Goal: Task Accomplishment & Management: Complete application form

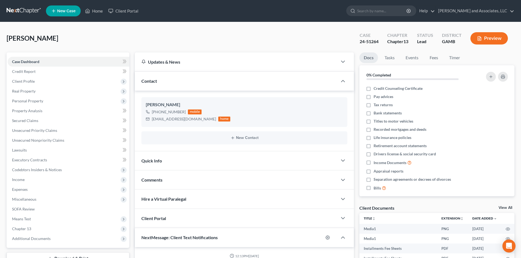
select select "0"
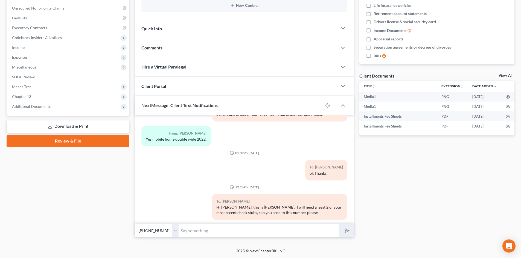
scroll to position [1511, 0]
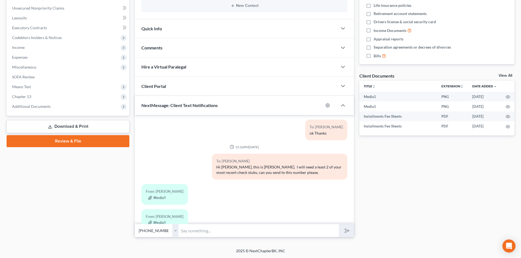
click at [189, 230] on input "text" at bounding box center [259, 230] width 160 height 13
type input "Thanks I got them."
click at [350, 233] on button "submit" at bounding box center [346, 230] width 15 height 13
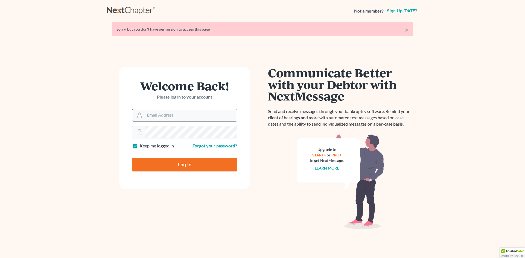
click at [153, 113] on input "Email Address" at bounding box center [191, 115] width 92 height 12
type input "[EMAIL_ADDRESS][DOMAIN_NAME]"
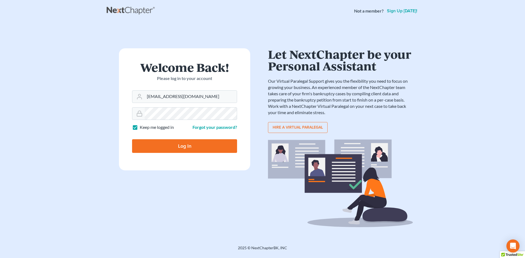
click at [189, 148] on input "Log In" at bounding box center [184, 146] width 105 height 14
type input "Thinking..."
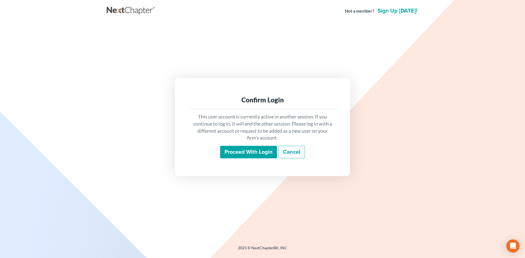
click at [257, 153] on input "Proceed with login" at bounding box center [248, 152] width 57 height 13
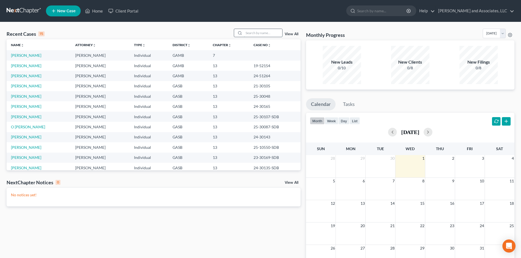
click at [247, 33] on input "search" at bounding box center [263, 33] width 38 height 8
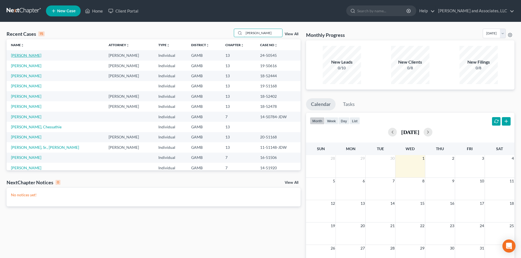
type input "[PERSON_NAME]"
click at [30, 56] on link "[PERSON_NAME]" at bounding box center [26, 55] width 30 height 5
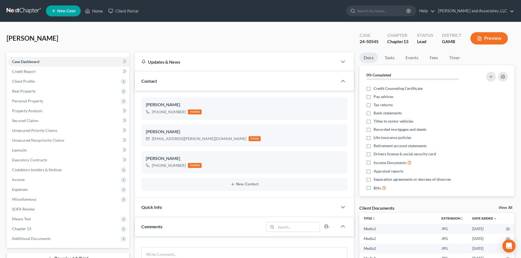
scroll to position [1890, 0]
click at [30, 82] on span "Client Profile" at bounding box center [23, 81] width 23 height 5
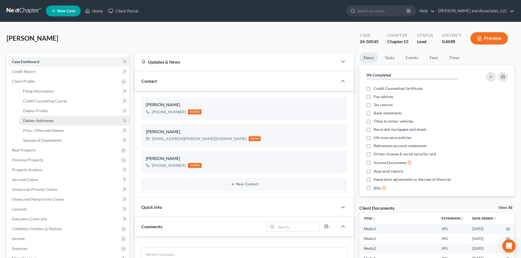
click at [40, 121] on span "Debtor Addresses" at bounding box center [38, 120] width 31 height 5
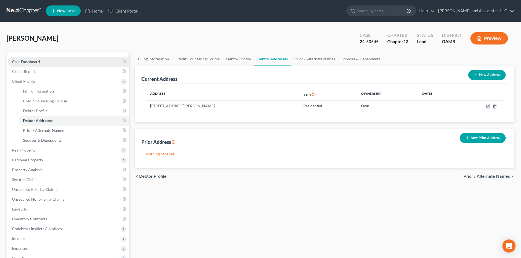
click at [31, 61] on span "Case Dashboard" at bounding box center [26, 61] width 28 height 5
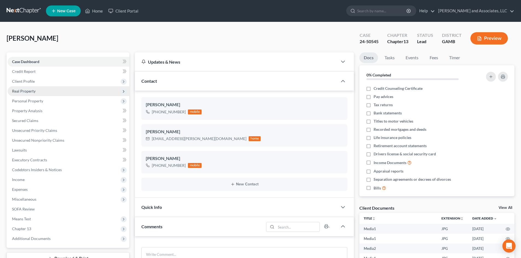
scroll to position [1890, 0]
click at [92, 10] on link "Home" at bounding box center [93, 11] width 23 height 10
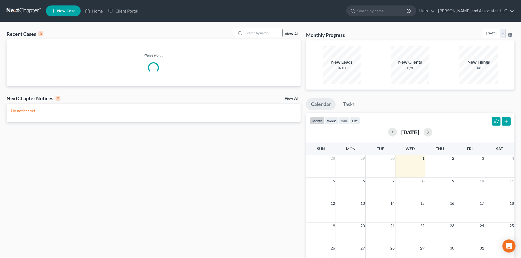
click at [251, 32] on input "search" at bounding box center [263, 33] width 38 height 8
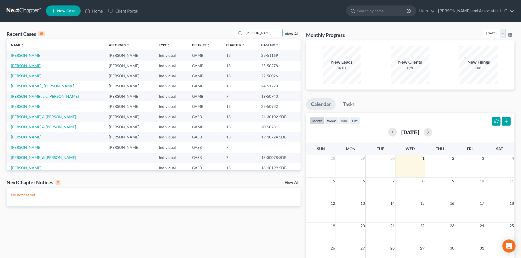
type input "[PERSON_NAME]"
click at [36, 66] on link "[PERSON_NAME]" at bounding box center [26, 65] width 30 height 5
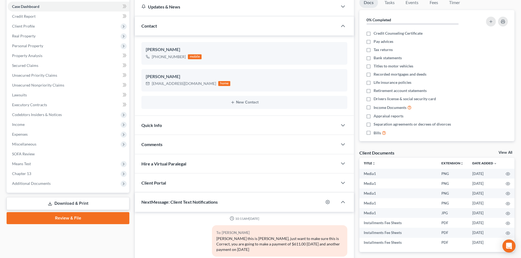
scroll to position [56, 0]
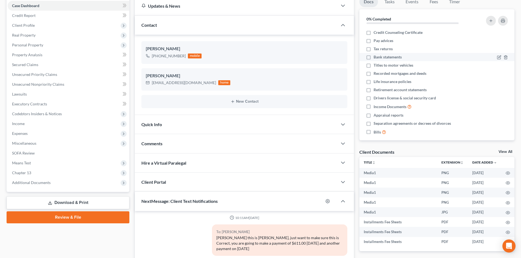
click at [508, 56] on li "Bank statements" at bounding box center [436, 57] width 155 height 8
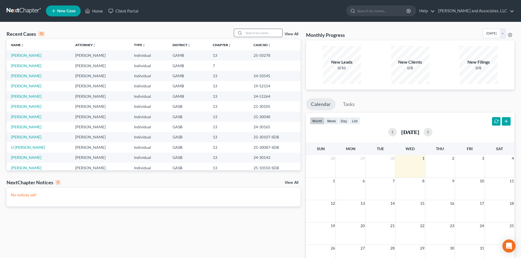
click at [253, 36] on input "search" at bounding box center [263, 33] width 38 height 8
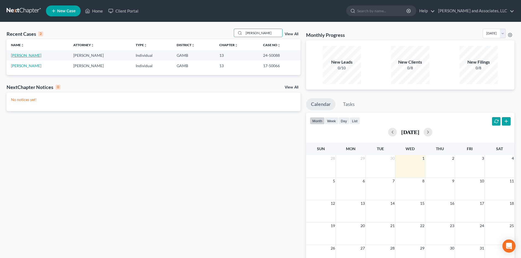
type input "[PERSON_NAME]"
click at [35, 66] on link "[PERSON_NAME]" at bounding box center [26, 65] width 30 height 5
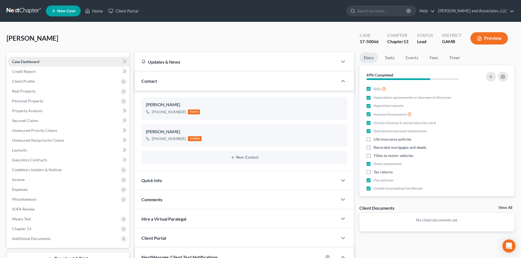
scroll to position [506, 0]
click at [35, 66] on link "Case Dashboard" at bounding box center [69, 62] width 122 height 10
click at [30, 72] on span "Credit Report" at bounding box center [24, 71] width 24 height 5
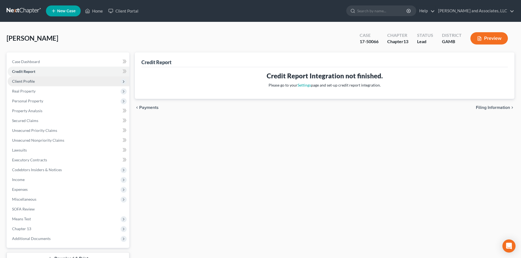
click at [30, 81] on span "Client Profile" at bounding box center [23, 81] width 23 height 5
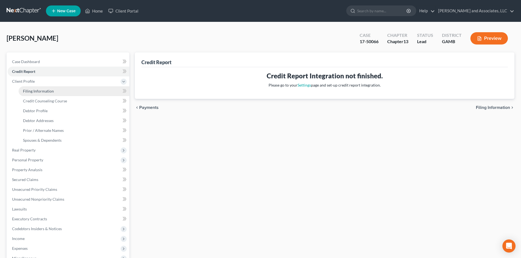
click at [42, 91] on span "Filing Information" at bounding box center [38, 91] width 31 height 5
select select "1"
select select "0"
select select "3"
select select "0"
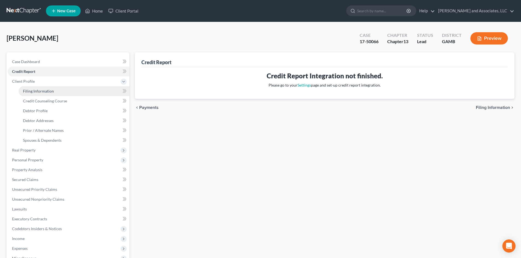
select select "10"
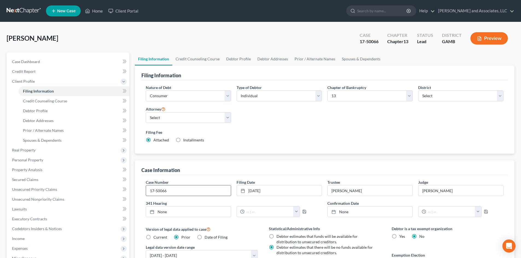
click at [169, 192] on input "17-50066" at bounding box center [188, 191] width 85 height 10
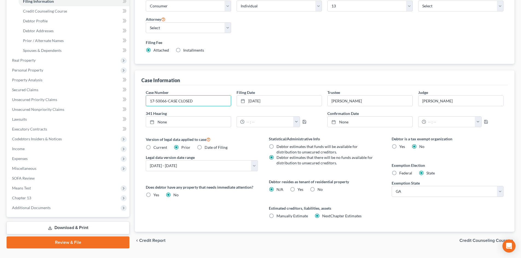
scroll to position [102, 0]
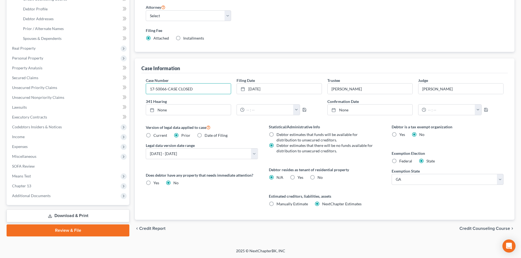
type input "17-50066-CASE CLOSED"
drag, startPoint x: 511, startPoint y: 51, endPoint x: 518, endPoint y: 36, distance: 16.7
click at [517, 42] on div "[PERSON_NAME] Upgraded Case 17-50066-CASE CLOSED Chapter Chapter 13 Status [GEO…" at bounding box center [260, 84] width 521 height 328
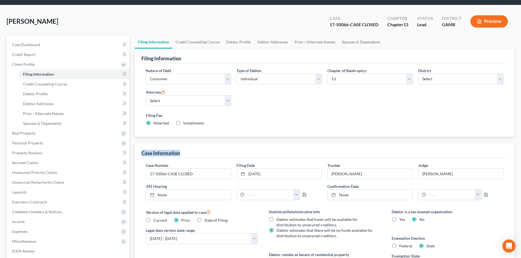
scroll to position [0, 0]
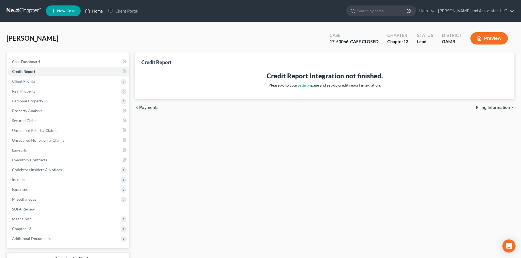
click at [99, 11] on link "Home" at bounding box center [93, 11] width 23 height 10
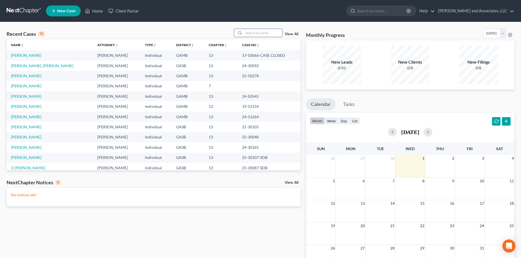
click at [252, 33] on input "search" at bounding box center [263, 33] width 38 height 8
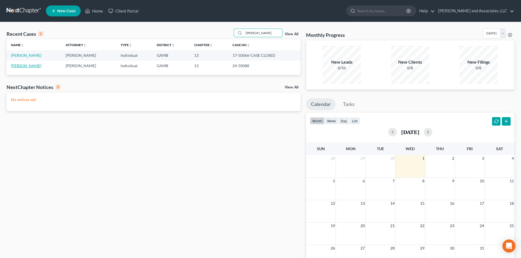
type input "[PERSON_NAME]"
click at [31, 66] on link "[PERSON_NAME]" at bounding box center [26, 65] width 30 height 5
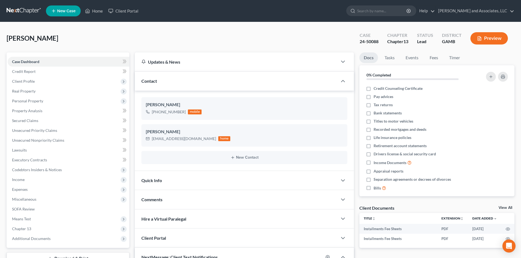
scroll to position [506, 0]
click at [33, 81] on span "Client Profile" at bounding box center [23, 81] width 23 height 5
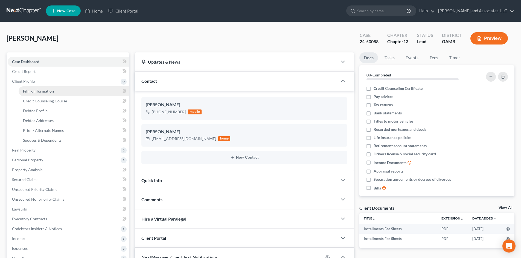
click at [45, 91] on span "Filing Information" at bounding box center [38, 91] width 31 height 5
select select "1"
select select "0"
select select "3"
select select "18"
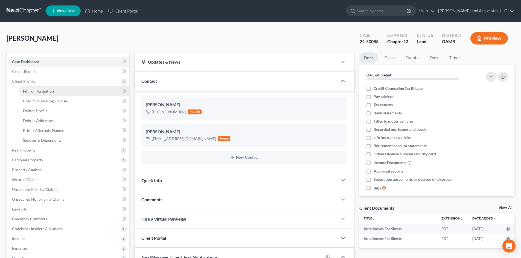
select select "0"
select select "10"
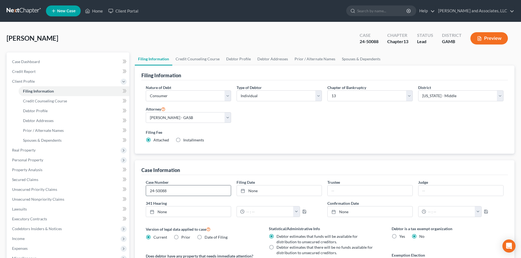
click at [167, 192] on input "24-50088" at bounding box center [188, 191] width 85 height 10
type input "24-50088-AEC"
click at [467, 123] on div "Nature of Debt Select Business Consumer Other Nature of Business Select Clearin…" at bounding box center [324, 116] width 363 height 63
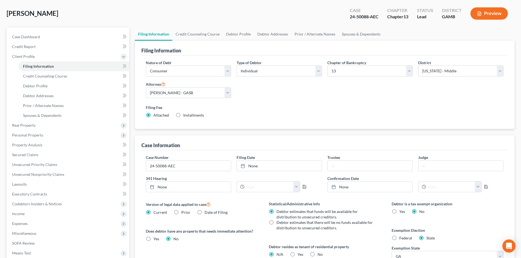
scroll to position [26, 0]
click at [39, 35] on span "Case Dashboard" at bounding box center [26, 36] width 28 height 5
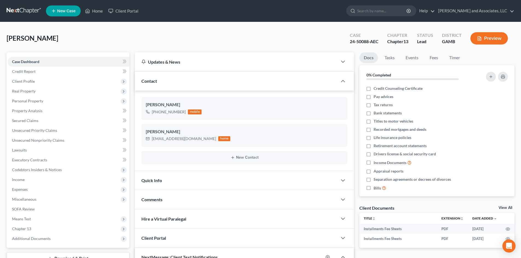
select select "1"
select select "0"
select select "3"
select select "18"
select select "0"
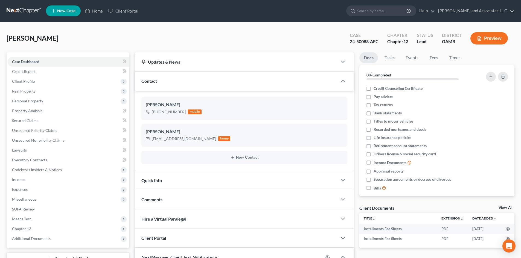
select select "10"
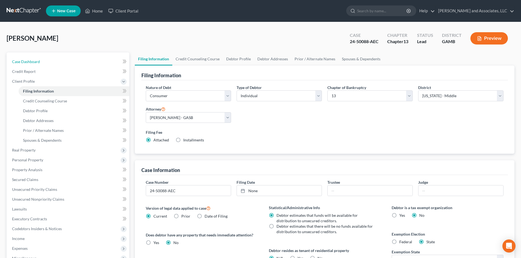
scroll to position [26, 0]
